Goal: Information Seeking & Learning: Learn about a topic

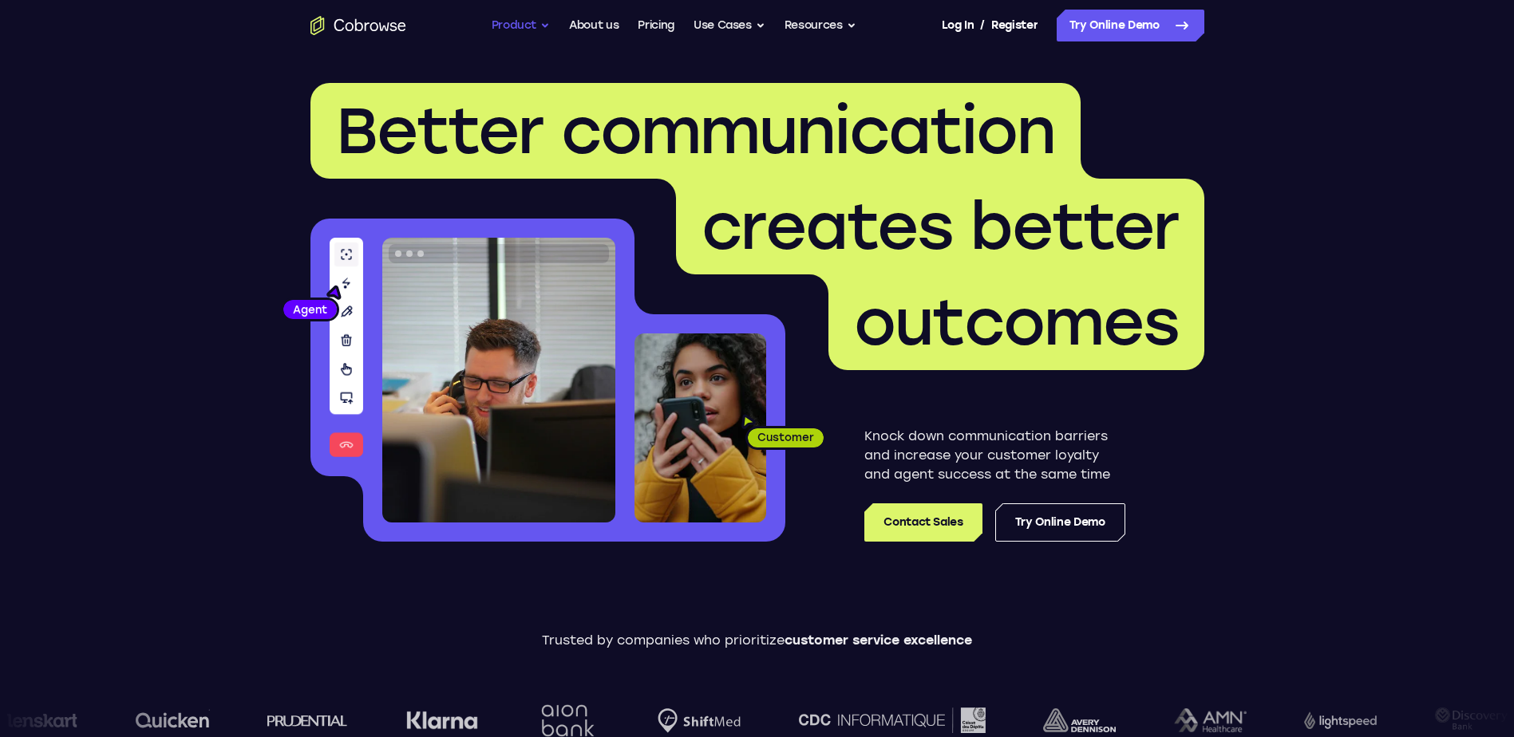
click at [522, 26] on button "Product" at bounding box center [521, 26] width 59 height 32
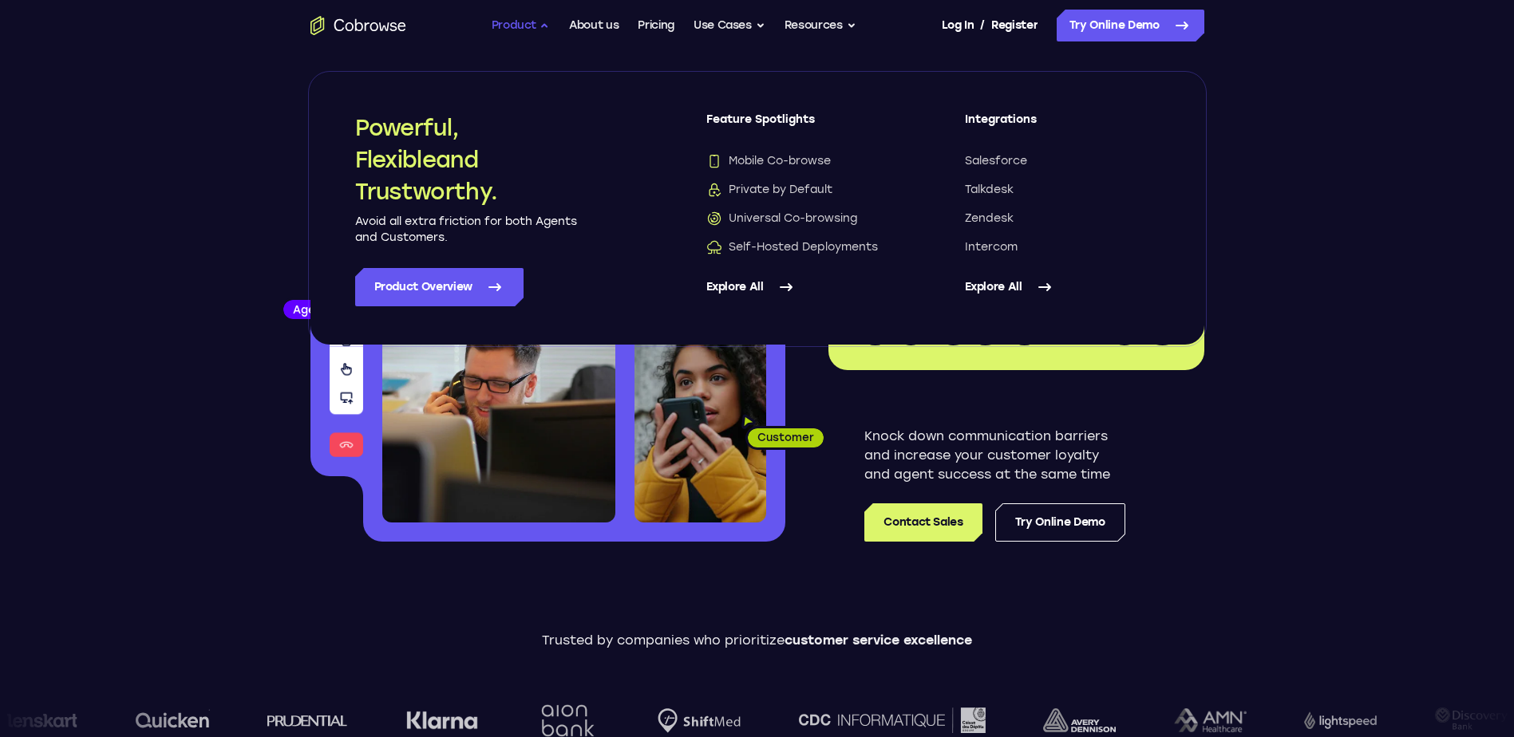
click at [522, 26] on button "Product" at bounding box center [521, 26] width 59 height 32
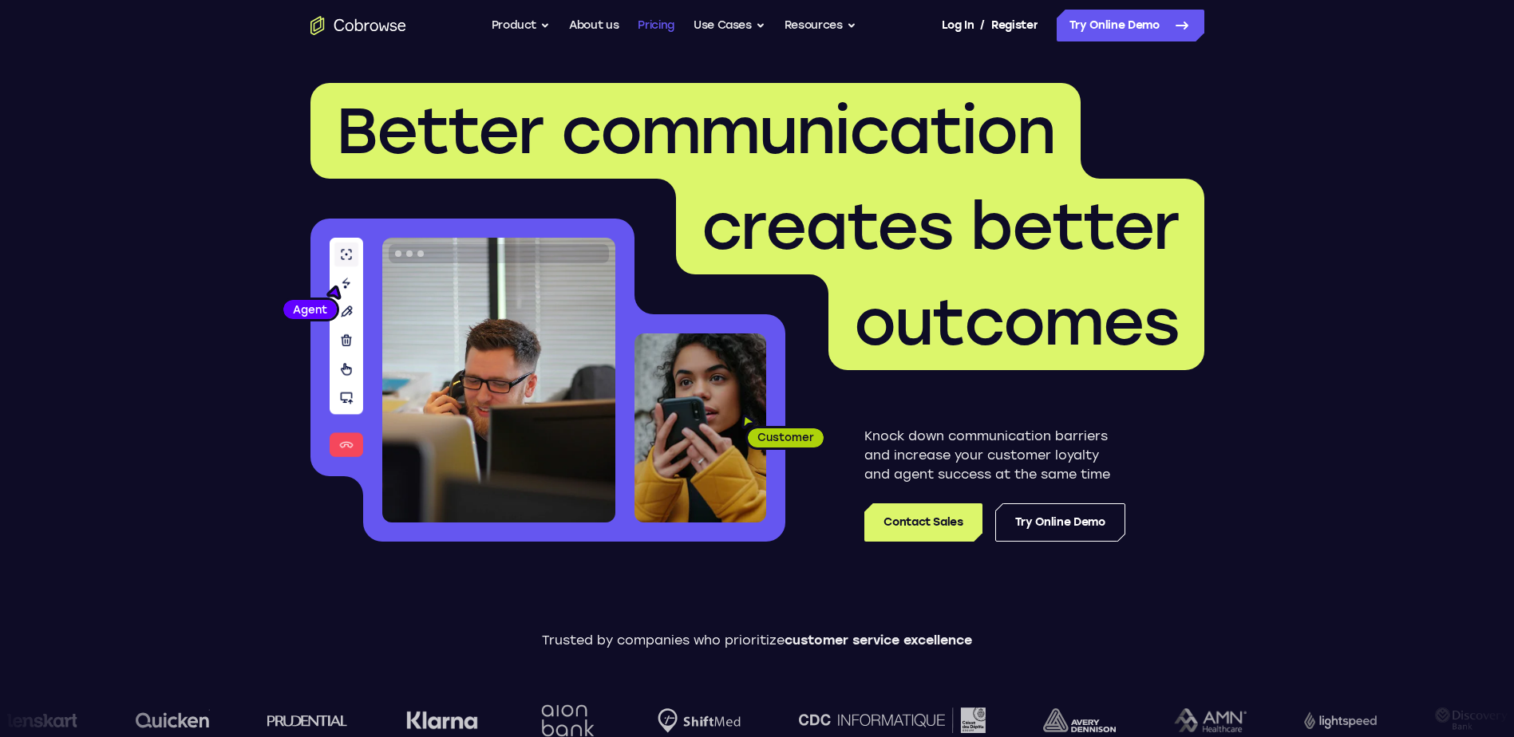
click at [650, 24] on link "Pricing" at bounding box center [656, 26] width 37 height 32
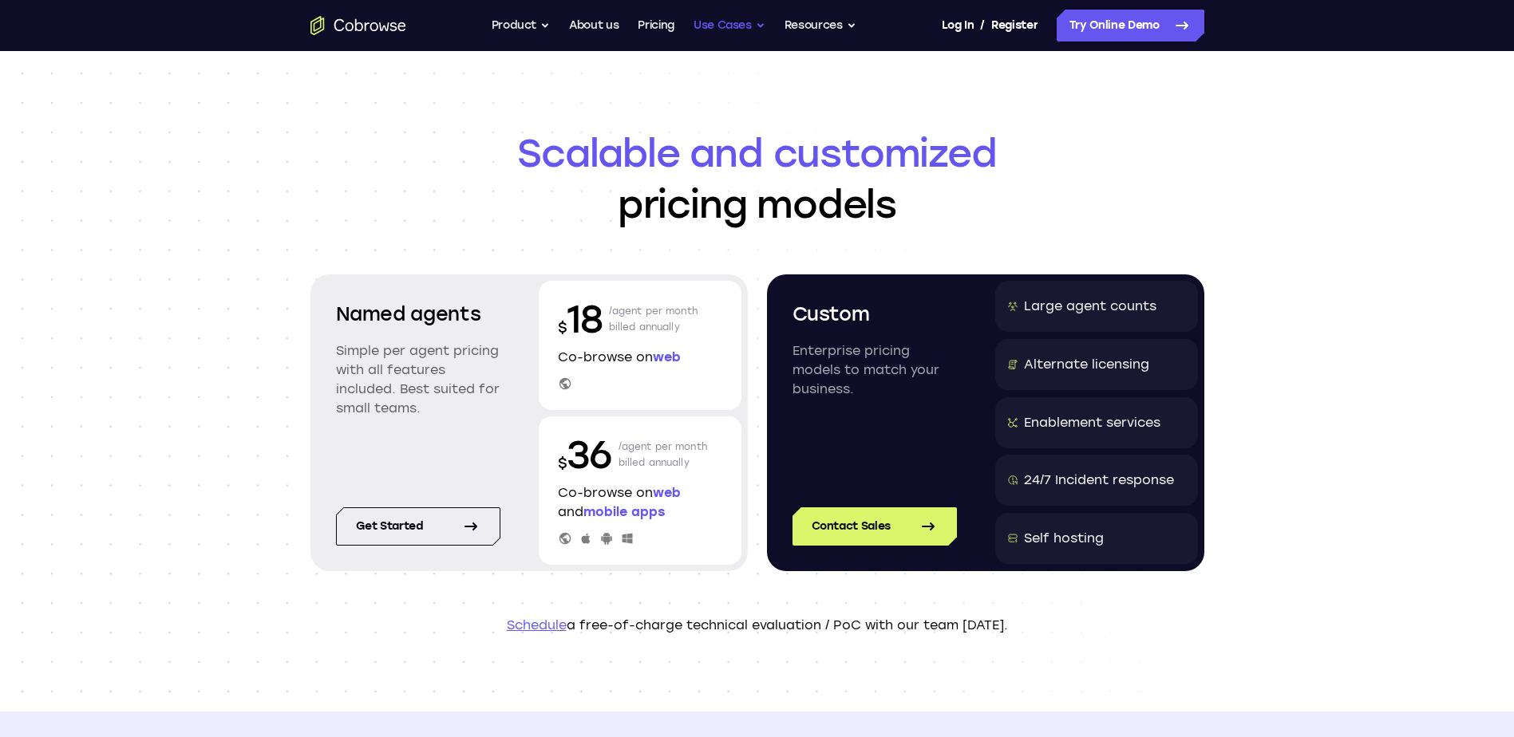
click at [755, 29] on button "Use Cases" at bounding box center [729, 26] width 72 height 32
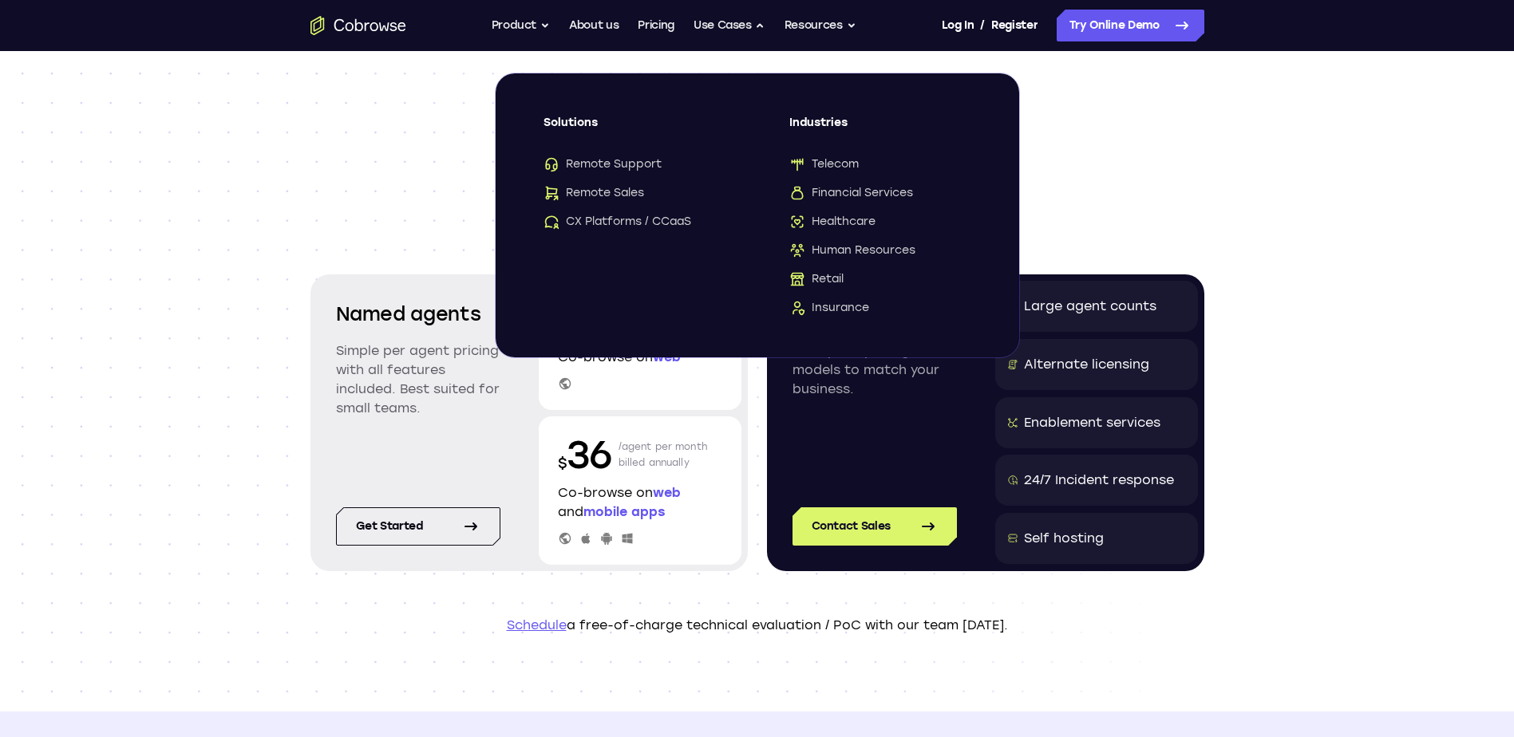
click at [317, 118] on header "Scalable and customized pricing models Named agents Simple per agent pricing wi…" at bounding box center [757, 381] width 1021 height 661
